Goal: Use online tool/utility: Use online tool/utility

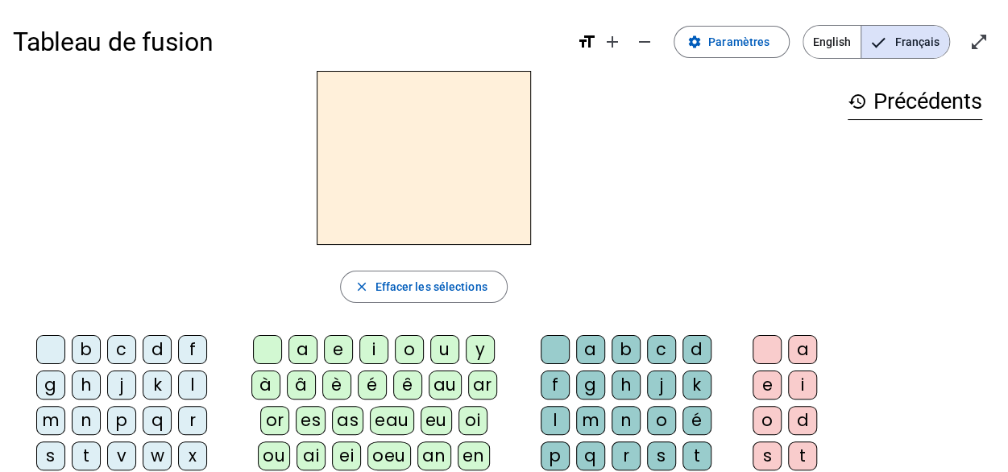
click at [178, 383] on div "l" at bounding box center [192, 385] width 29 height 29
click at [338, 347] on div "e" at bounding box center [338, 349] width 29 height 29
click at [449, 353] on div "u" at bounding box center [444, 349] width 29 height 29
click at [305, 354] on div "a" at bounding box center [303, 349] width 29 height 29
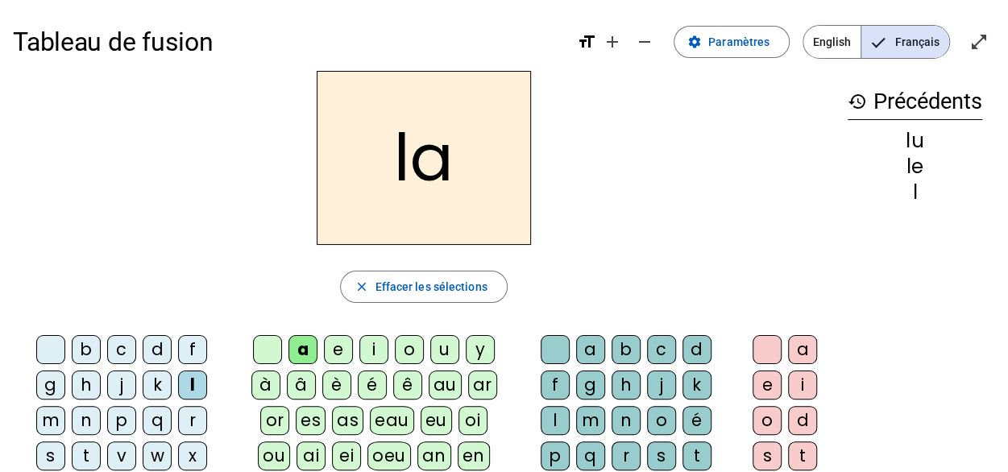
click at [101, 442] on div "t" at bounding box center [86, 456] width 29 height 29
click at [432, 346] on div "u" at bounding box center [444, 349] width 29 height 29
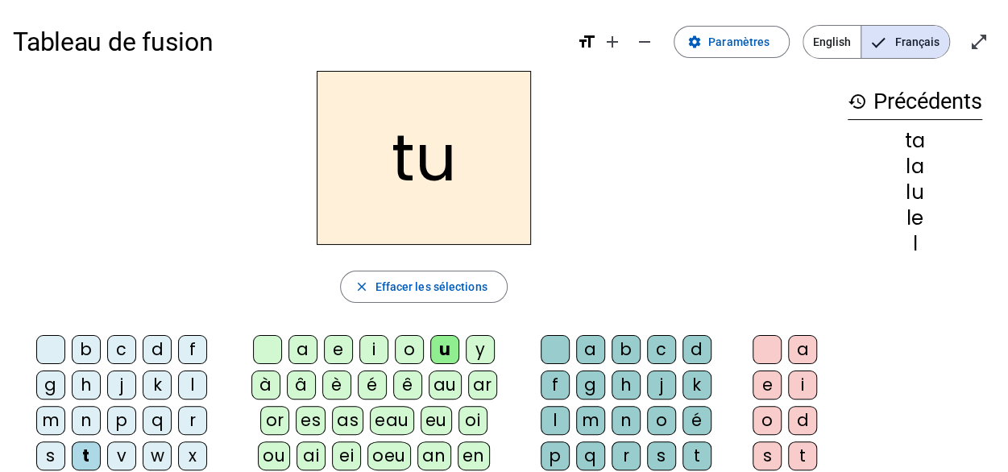
click at [65, 406] on div "m" at bounding box center [50, 420] width 29 height 29
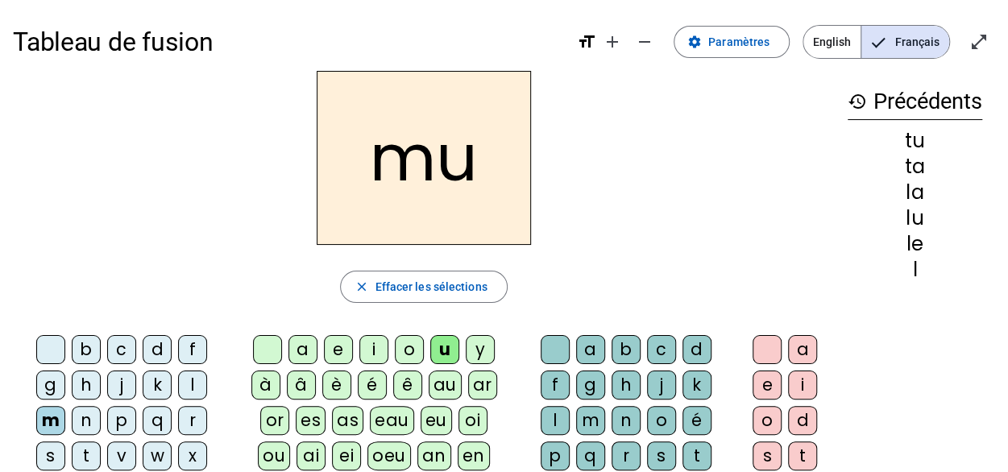
click at [340, 351] on div "e" at bounding box center [338, 349] width 29 height 29
click at [101, 442] on div "t" at bounding box center [86, 456] width 29 height 29
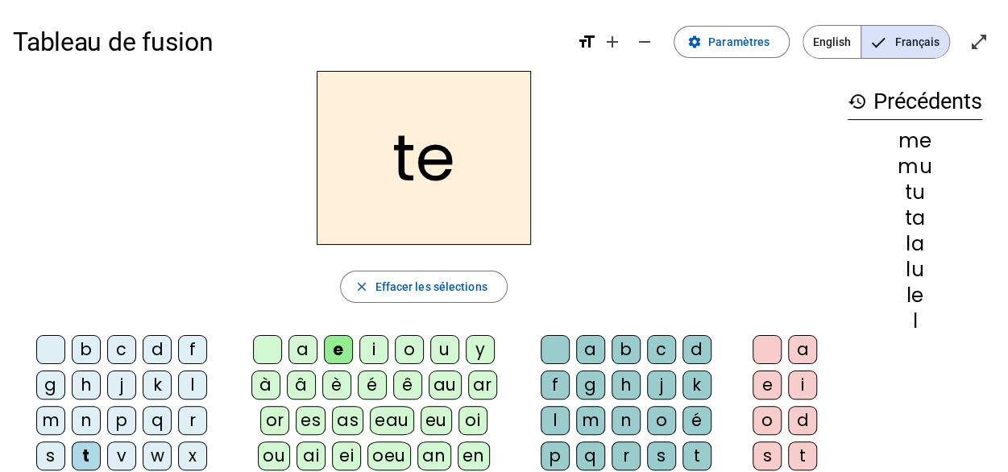
click at [305, 354] on div "a" at bounding box center [303, 349] width 29 height 29
click at [949, 180] on div "te me mu tu ta la lu le l" at bounding box center [915, 244] width 135 height 226
